Goal: Task Accomplishment & Management: Complete application form

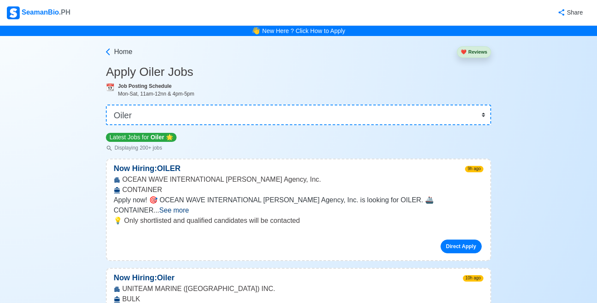
select select "Oiler"
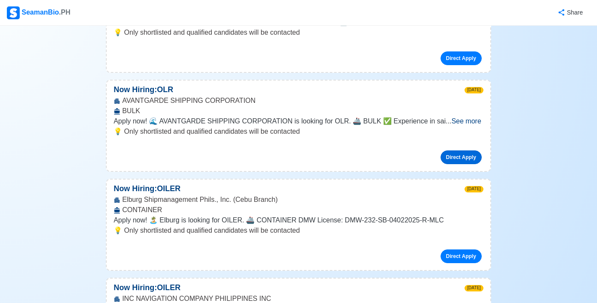
click at [446, 150] on link "Direct Apply" at bounding box center [460, 157] width 41 height 14
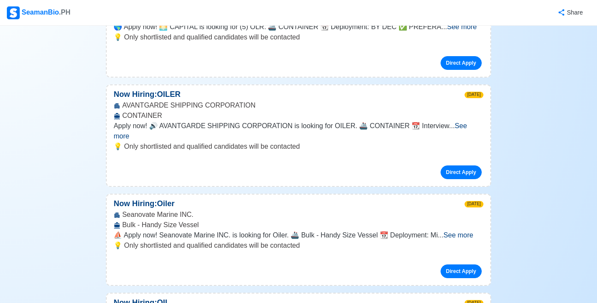
scroll to position [805, 0]
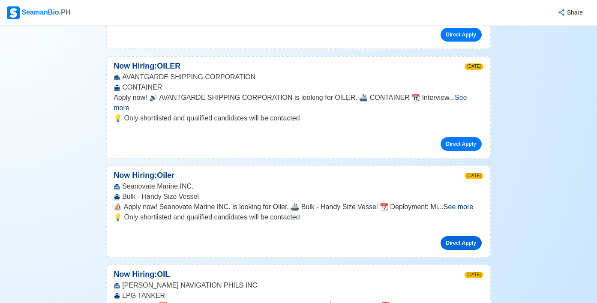
click at [446, 236] on link "Direct Apply" at bounding box center [460, 243] width 41 height 14
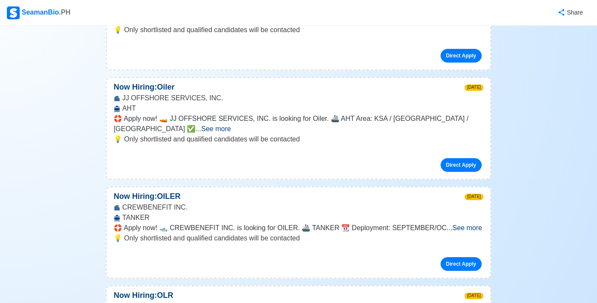
scroll to position [1105, 0]
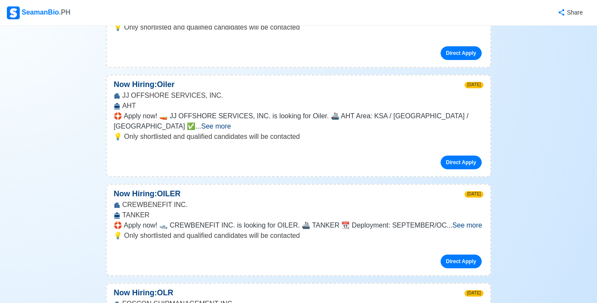
click at [454, 156] on link "Direct Apply" at bounding box center [460, 163] width 41 height 14
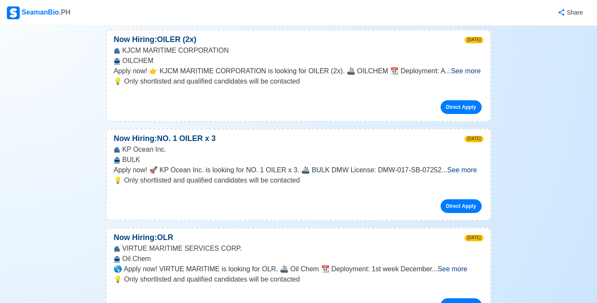
scroll to position [1669, 0]
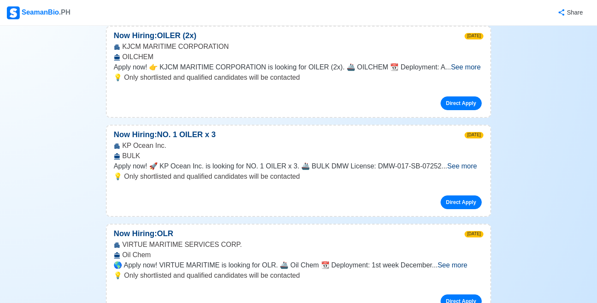
click at [456, 195] on link "Direct Apply" at bounding box center [460, 202] width 41 height 14
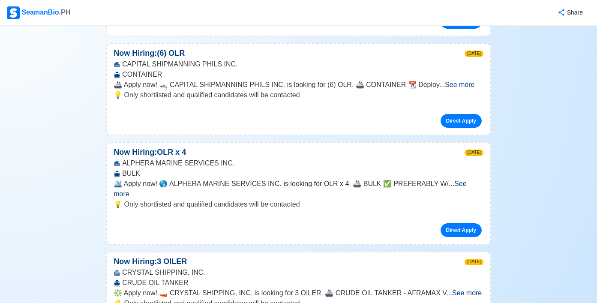
scroll to position [1950, 0]
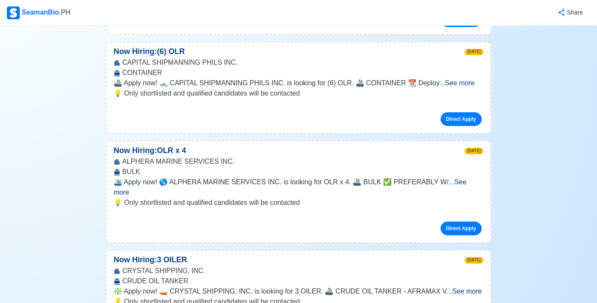
click at [455, 222] on link "Direct Apply" at bounding box center [460, 229] width 41 height 14
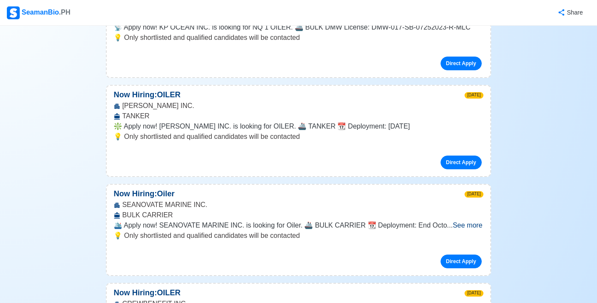
scroll to position [2522, 0]
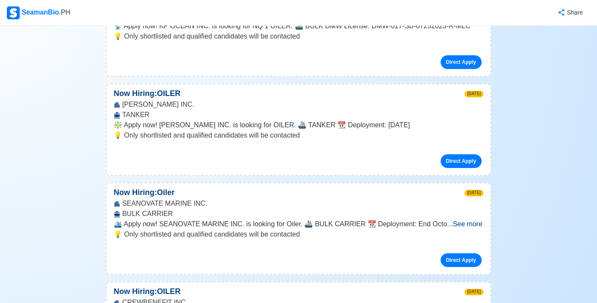
click at [459, 253] on link "Direct Apply" at bounding box center [460, 260] width 41 height 14
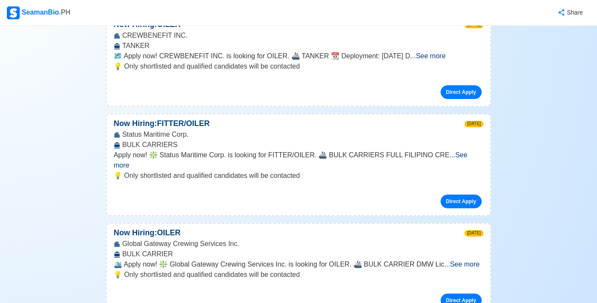
scroll to position [2801, 0]
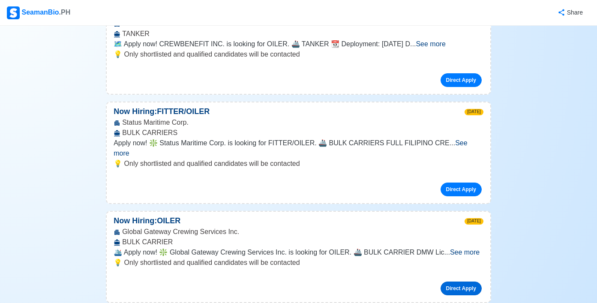
click at [456, 281] on link "Direct Apply" at bounding box center [460, 288] width 41 height 14
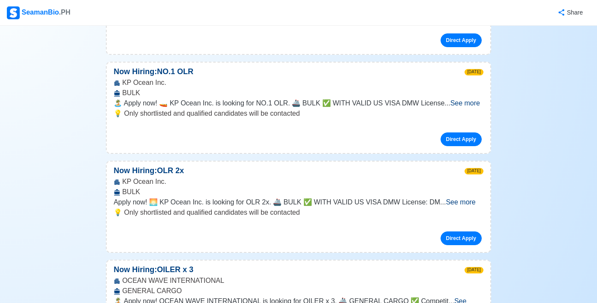
scroll to position [3473, 0]
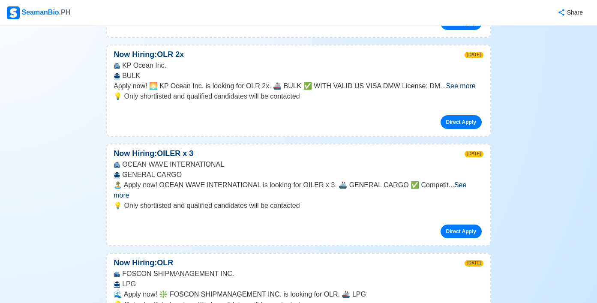
click at [464, 181] on span "See more" at bounding box center [290, 190] width 353 height 18
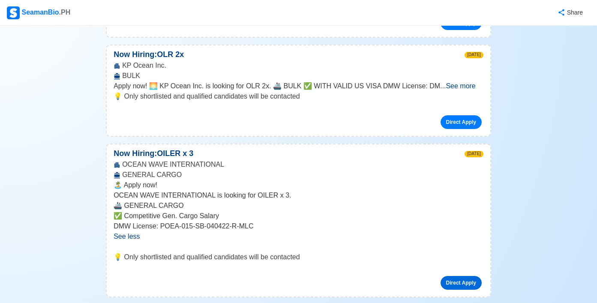
click at [456, 276] on link "Direct Apply" at bounding box center [460, 283] width 41 height 14
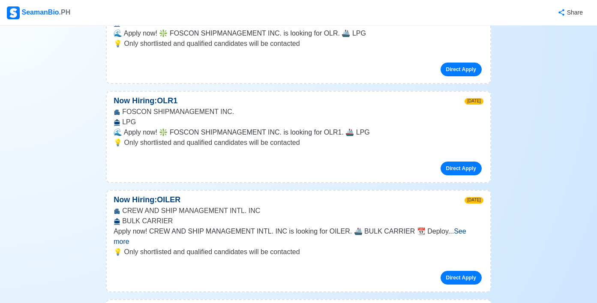
scroll to position [3788, 0]
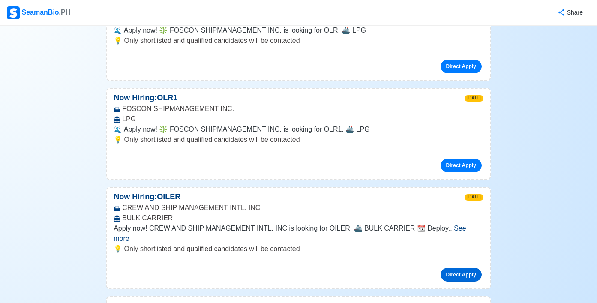
click at [454, 268] on link "Direct Apply" at bounding box center [460, 275] width 41 height 14
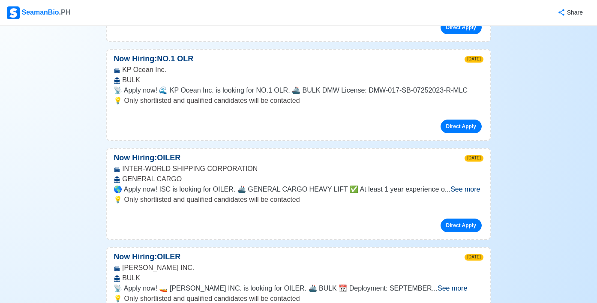
scroll to position [4907, 0]
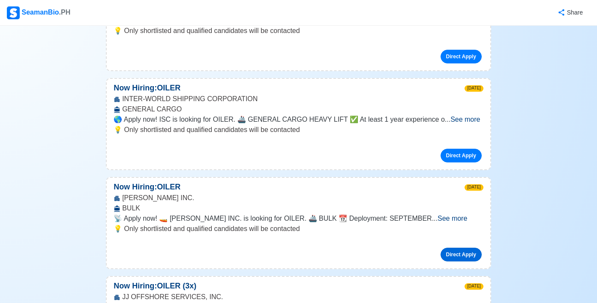
click at [450, 248] on link "Direct Apply" at bounding box center [460, 255] width 41 height 14
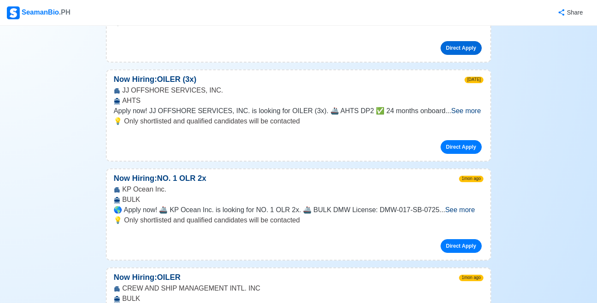
scroll to position [5116, 0]
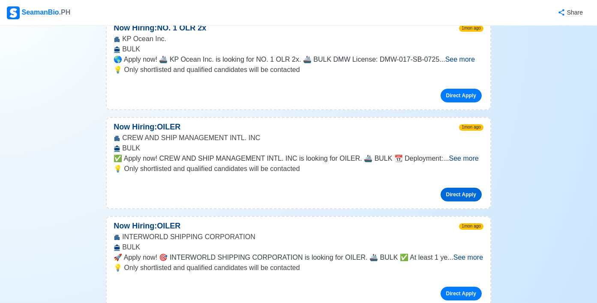
scroll to position [5265, 0]
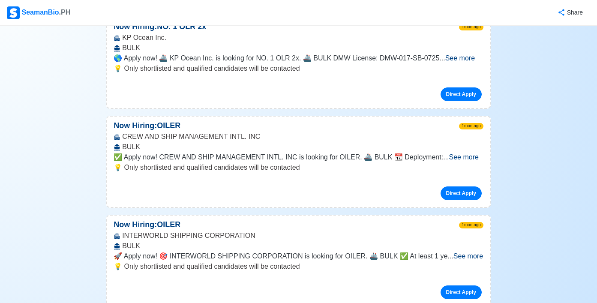
click at [461, 252] on span "See more" at bounding box center [468, 255] width 30 height 7
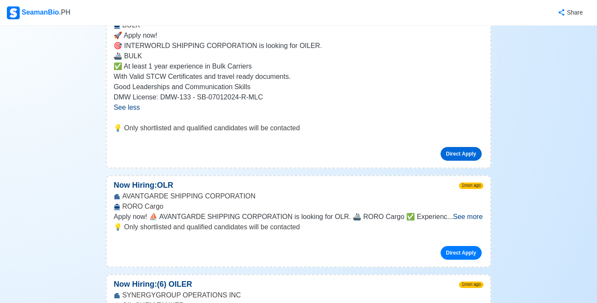
scroll to position [5488, 0]
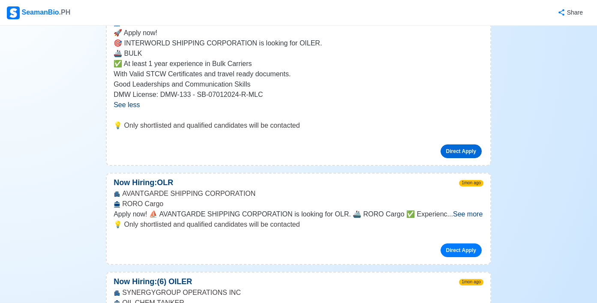
click at [458, 210] on span "See more" at bounding box center [468, 213] width 30 height 7
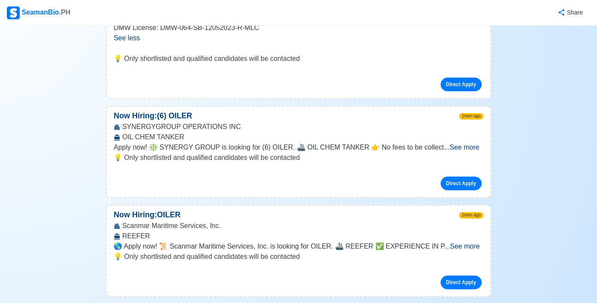
scroll to position [5719, 0]
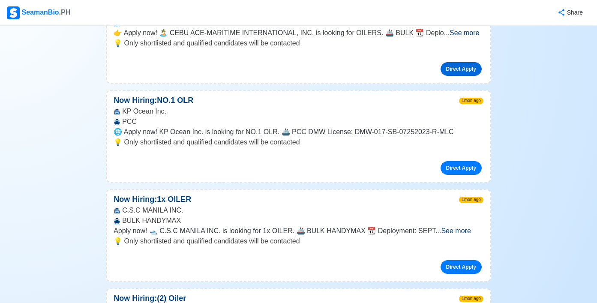
scroll to position [6037, 0]
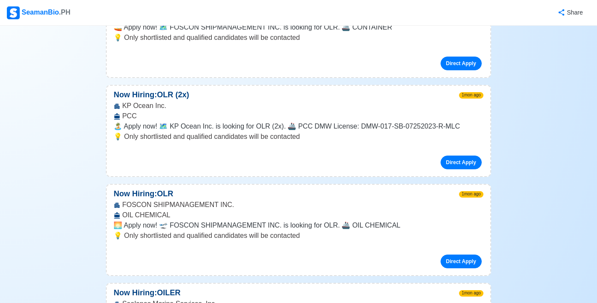
scroll to position [6593, 0]
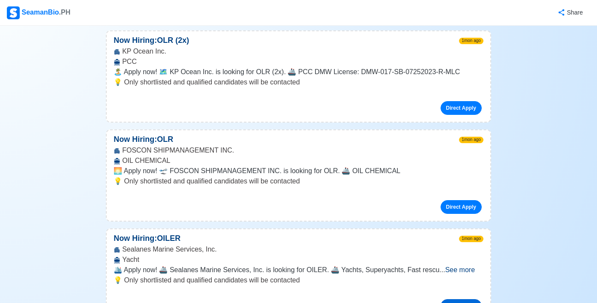
click at [457, 299] on link "Direct Apply" at bounding box center [460, 306] width 41 height 14
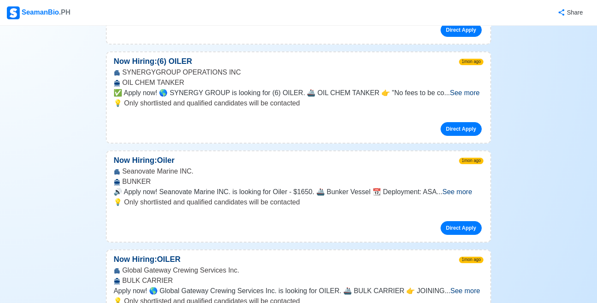
scroll to position [7286, 0]
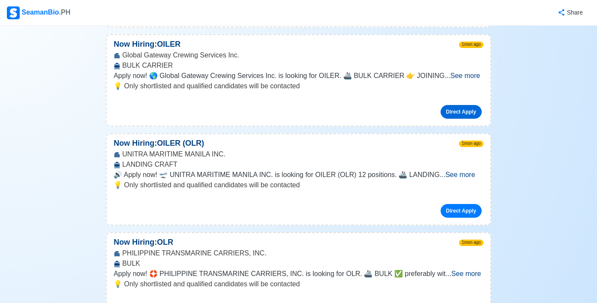
scroll to position [7500, 0]
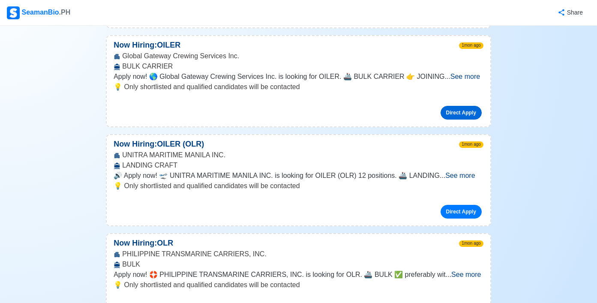
click at [466, 271] on span "See more" at bounding box center [466, 274] width 30 height 7
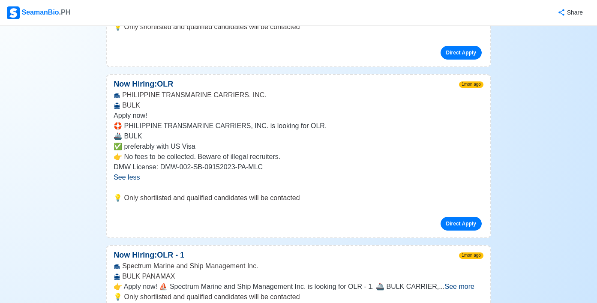
scroll to position [7656, 0]
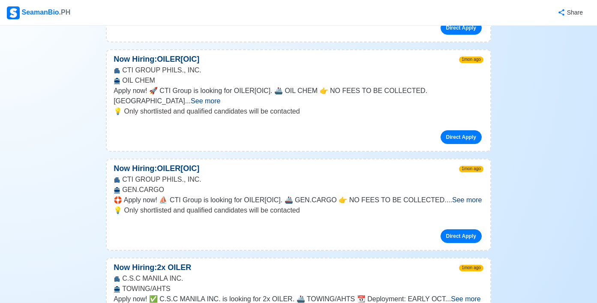
scroll to position [8582, 0]
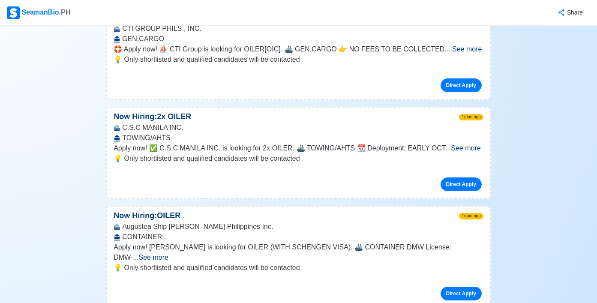
scroll to position [8728, 0]
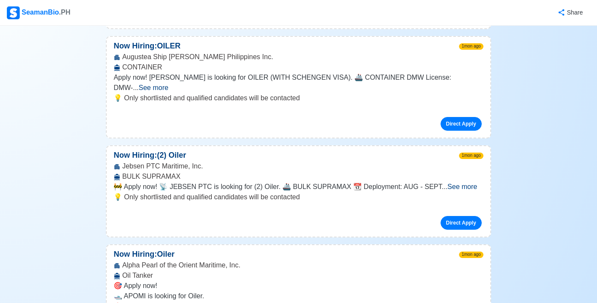
scroll to position [8899, 0]
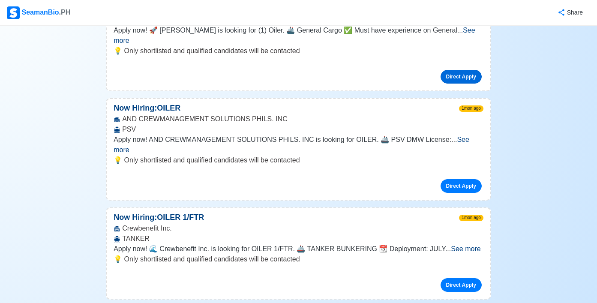
scroll to position [9308, 0]
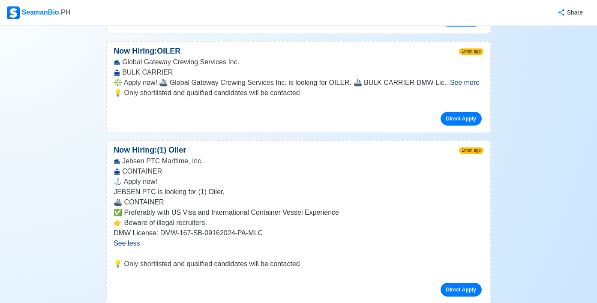
scroll to position [9571, 0]
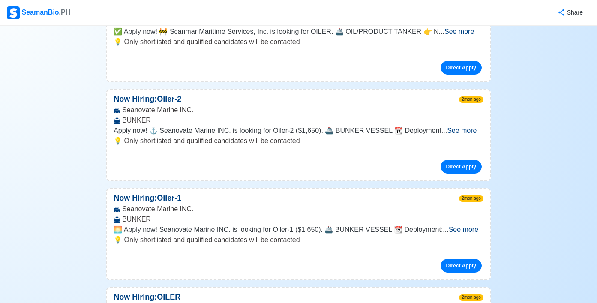
scroll to position [10299, 0]
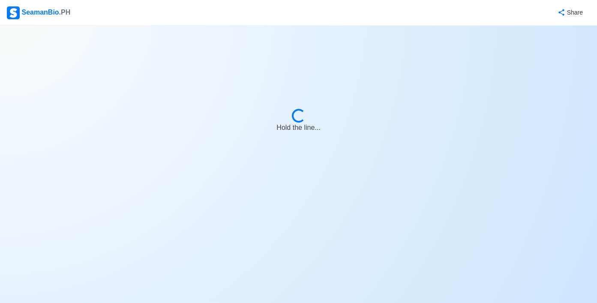
select select "Oiler"
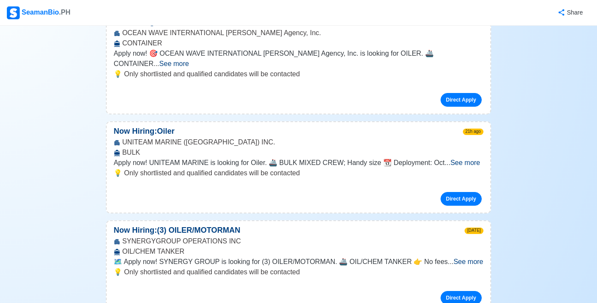
scroll to position [146, 0]
click at [446, 192] on link "Direct Apply" at bounding box center [460, 199] width 41 height 14
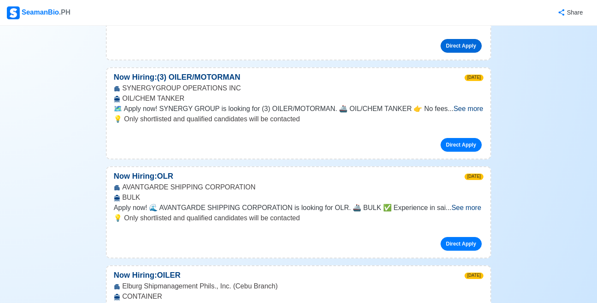
scroll to position [299, 0]
